Goal: Navigation & Orientation: Find specific page/section

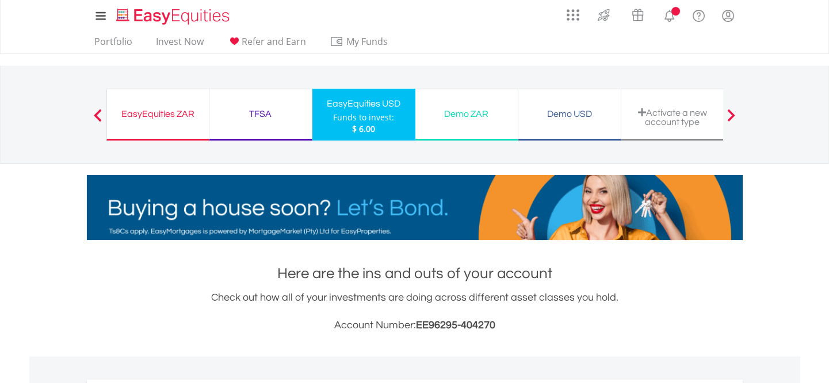
scroll to position [110, 219]
click at [161, 114] on div "EasyEquities ZAR" at bounding box center [158, 114] width 88 height 16
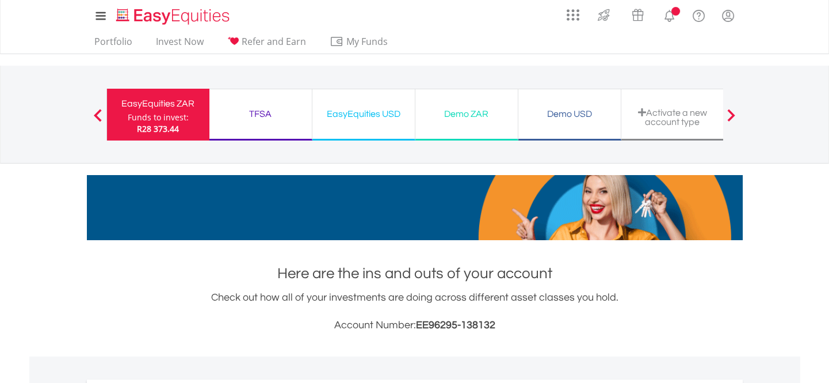
scroll to position [110, 219]
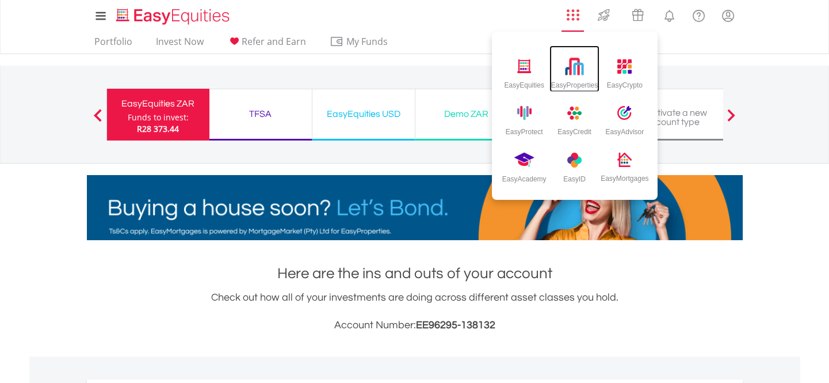
click at [581, 79] on div "EasyProperties" at bounding box center [574, 83] width 47 height 13
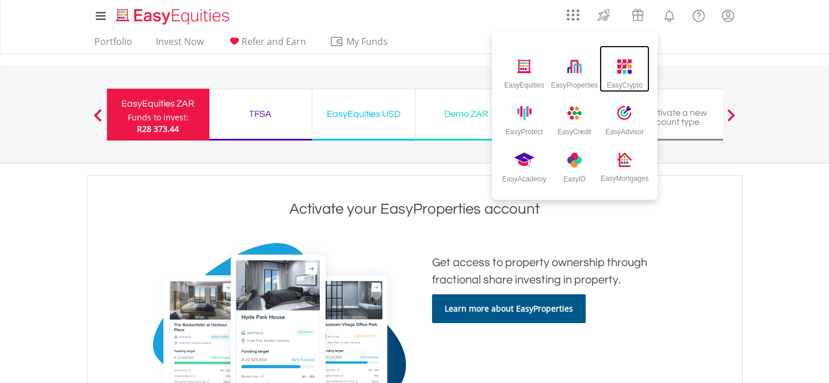
click at [621, 78] on div "EasyCrypto" at bounding box center [625, 83] width 36 height 13
